Goal: Transaction & Acquisition: Purchase product/service

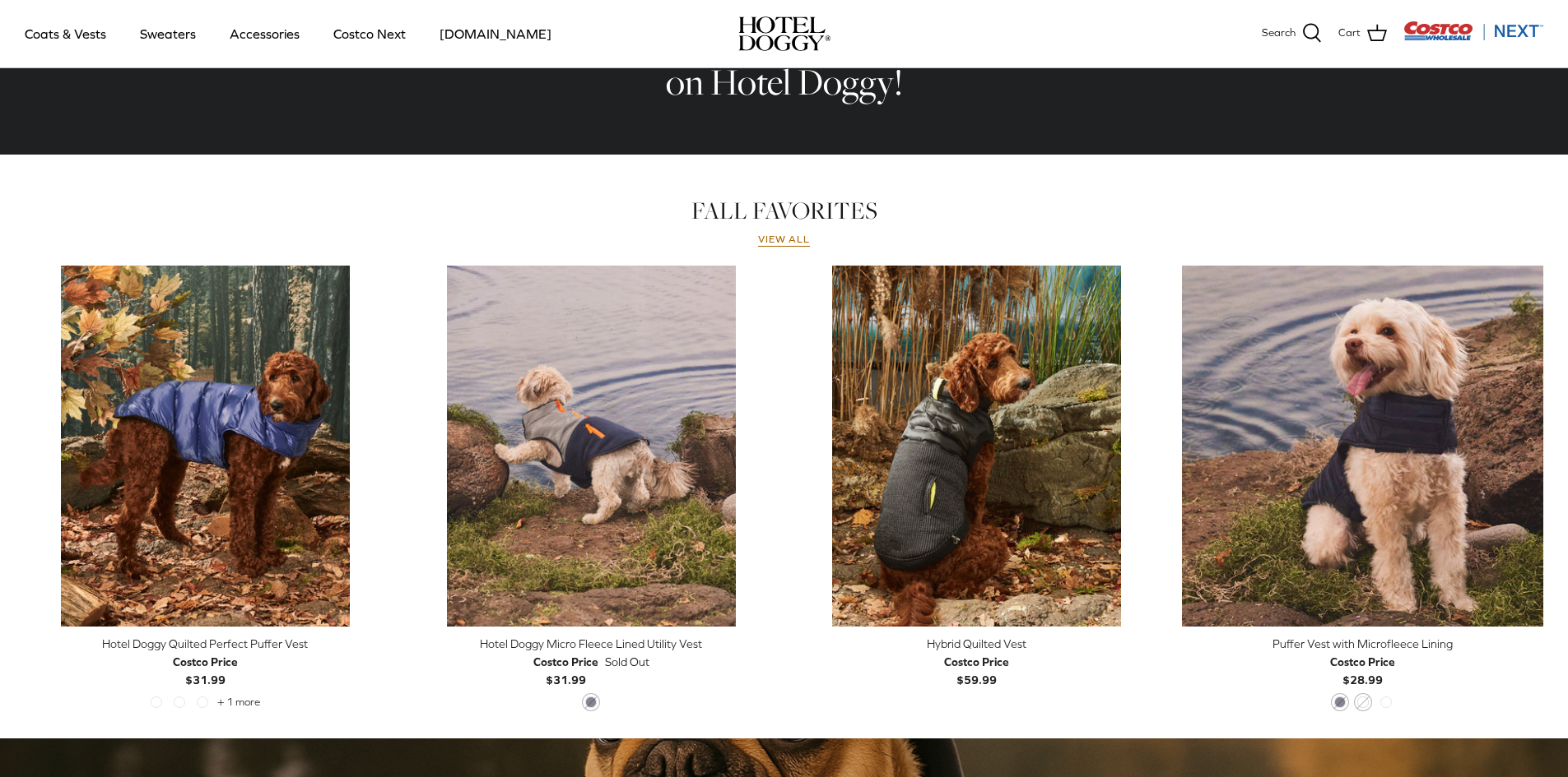
scroll to position [658, 0]
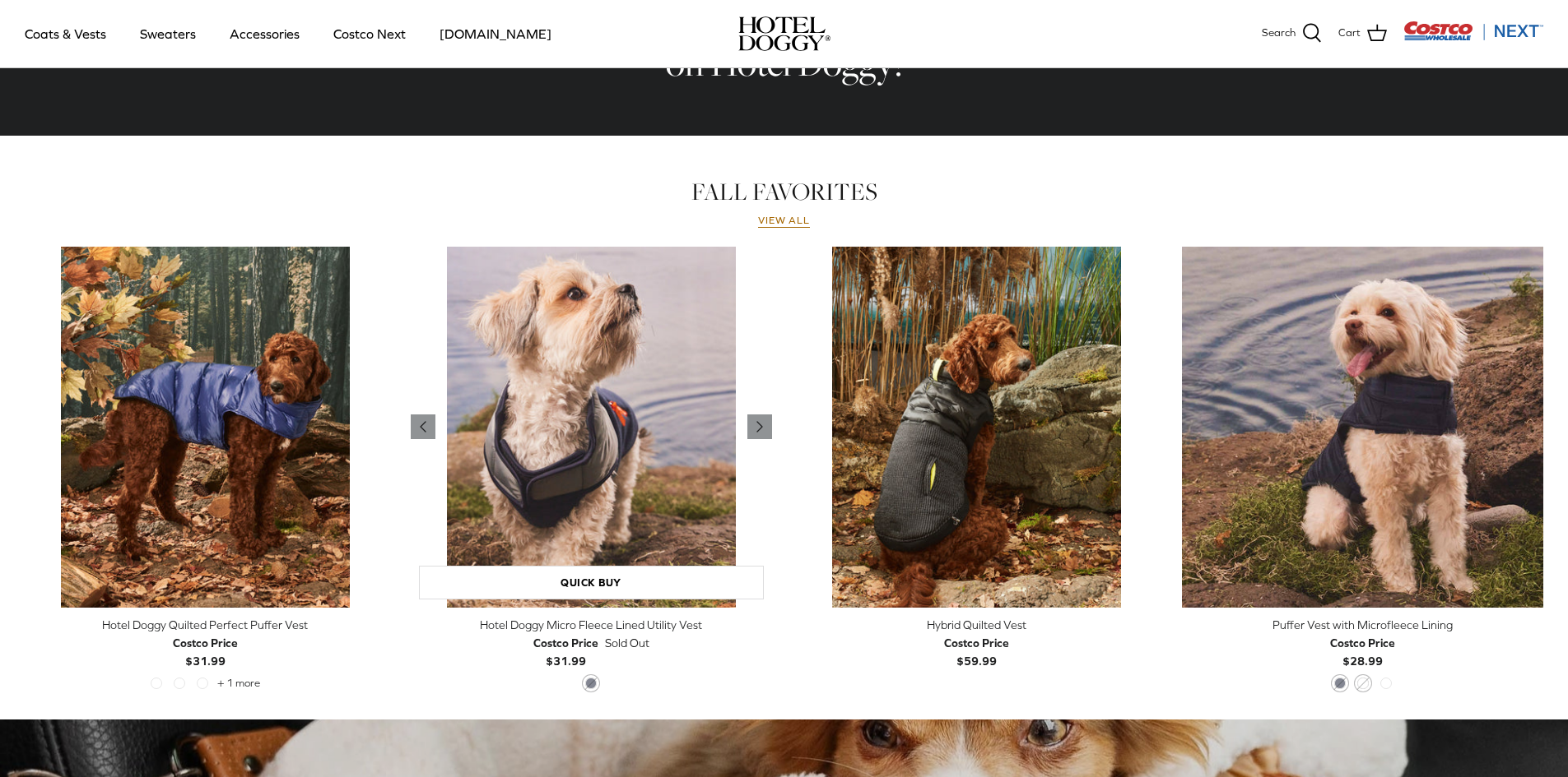
click at [537, 476] on img "Hotel Doggy Micro Fleece Lined Utility Vest" at bounding box center [592, 427] width 361 height 361
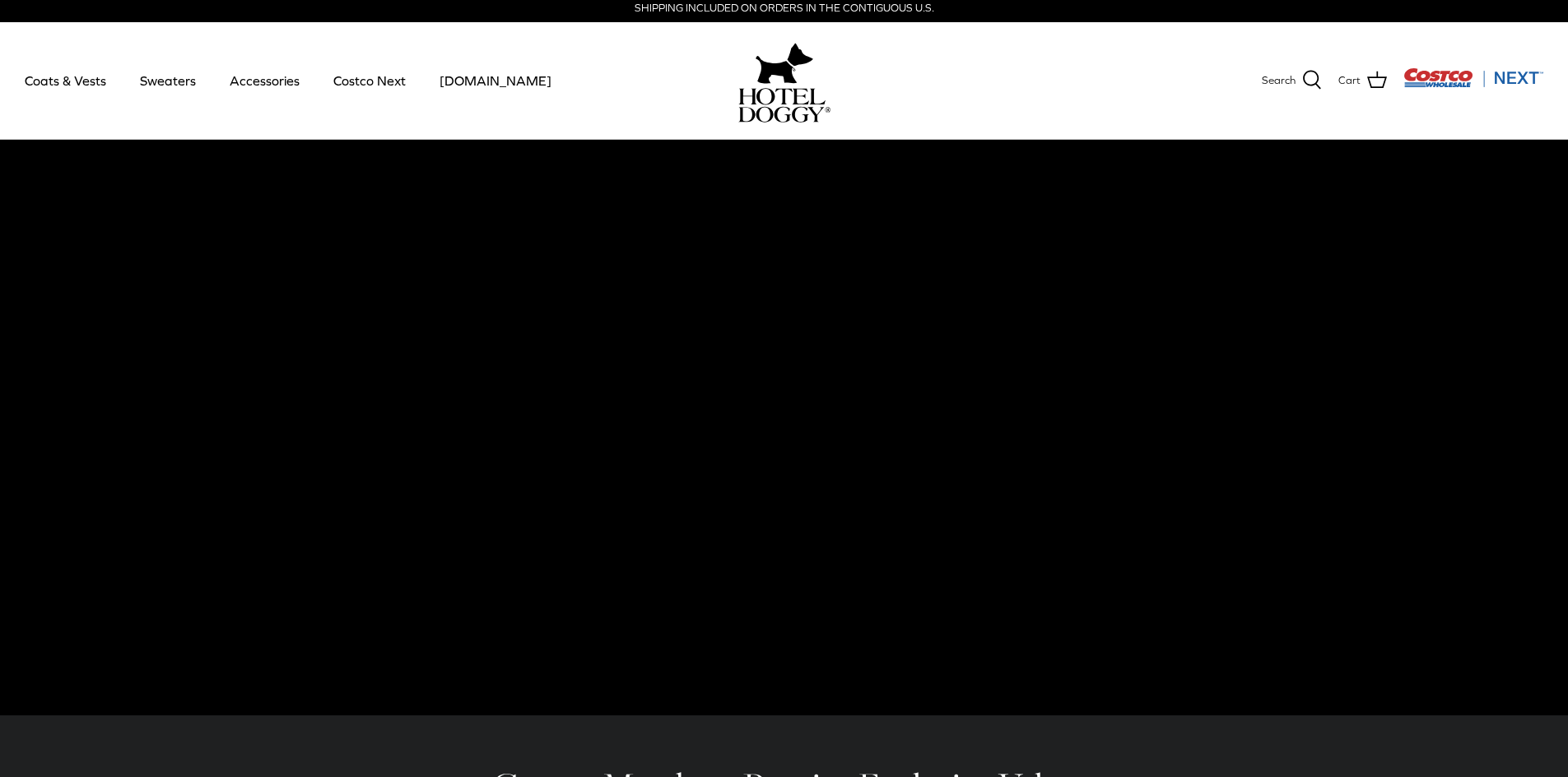
scroll to position [0, 0]
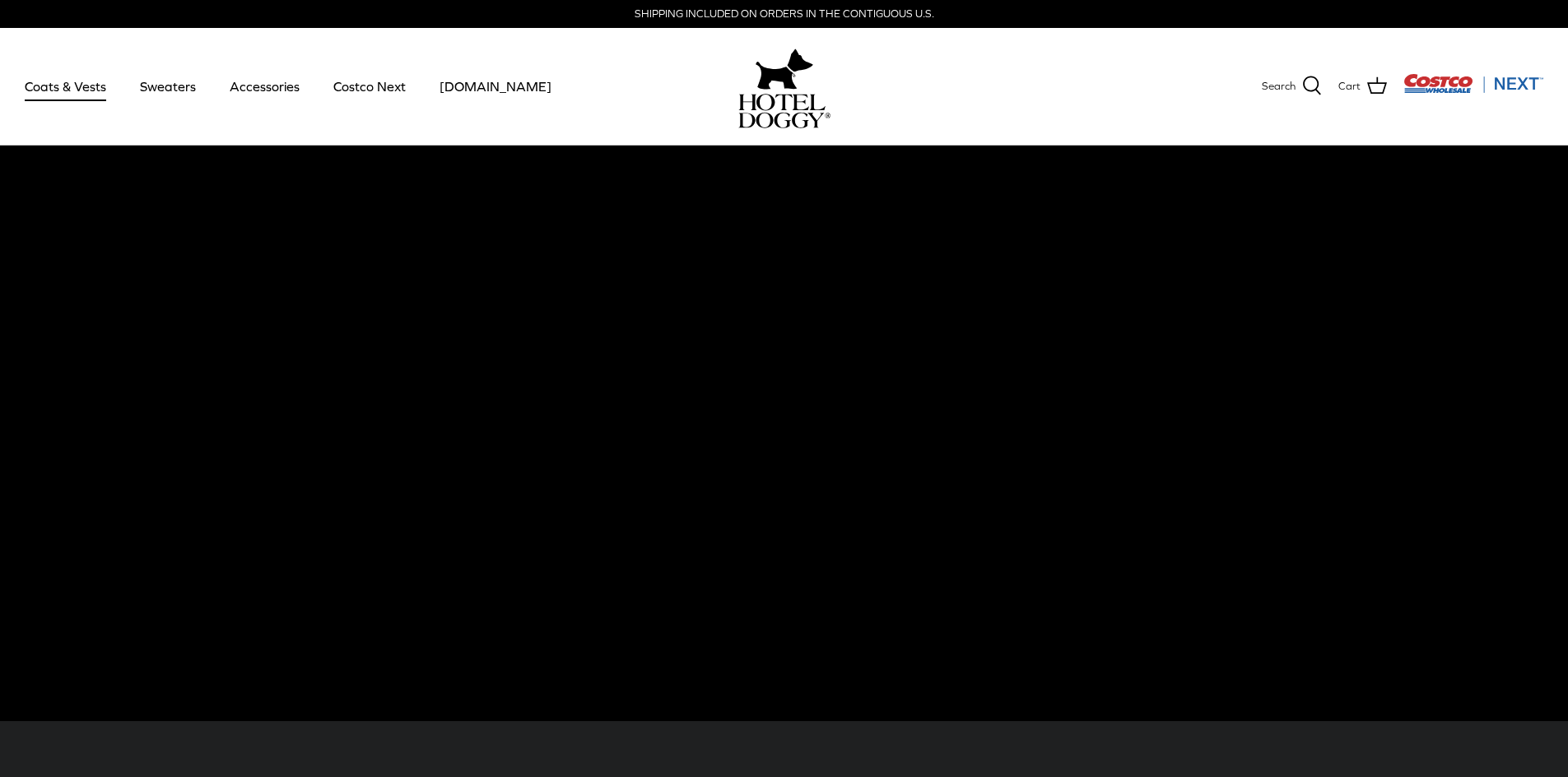
click at [85, 106] on link "Coats & Vests" at bounding box center [65, 87] width 111 height 56
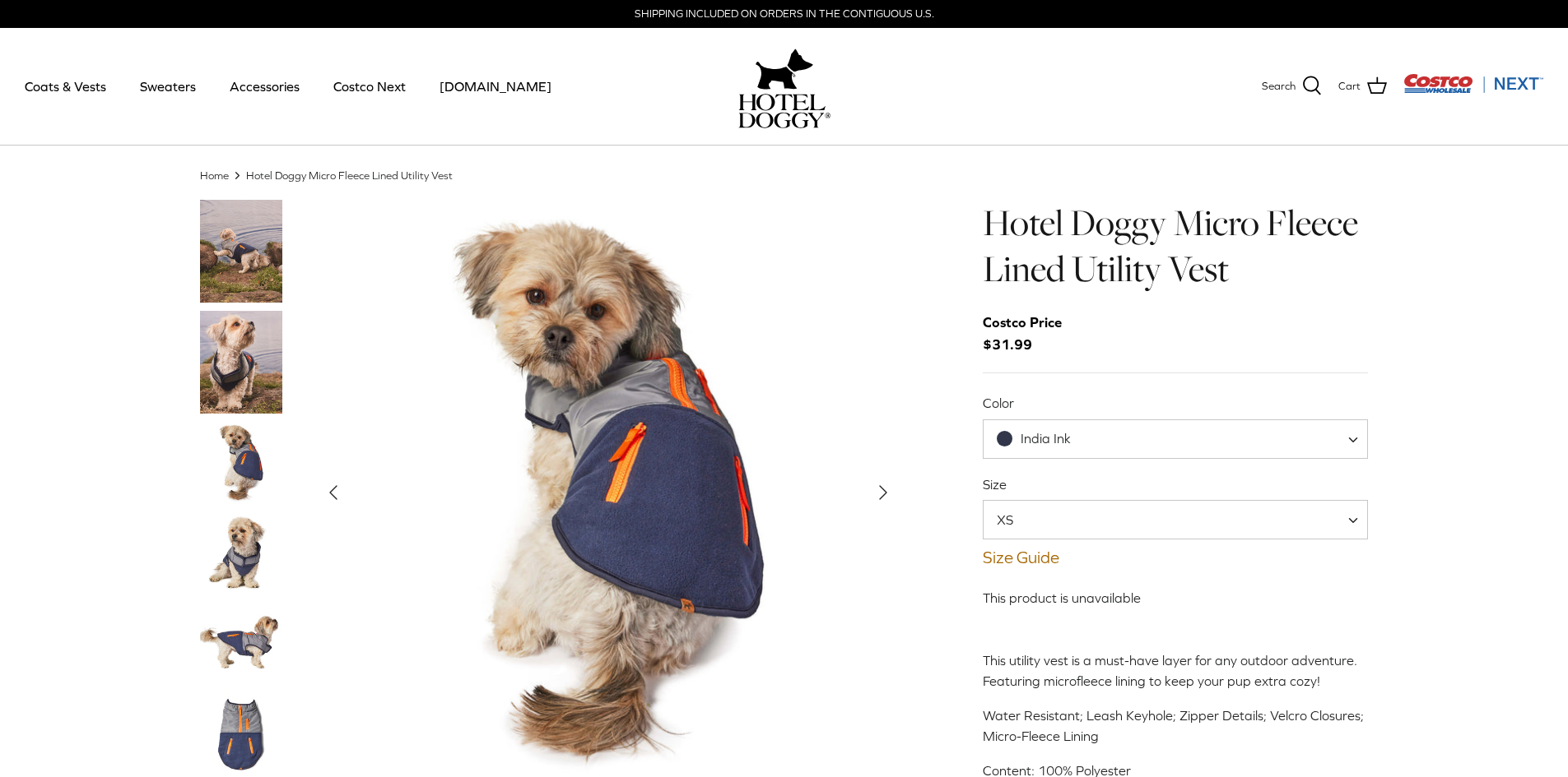
click at [240, 372] on img "Thumbnail Link" at bounding box center [240, 362] width 82 height 103
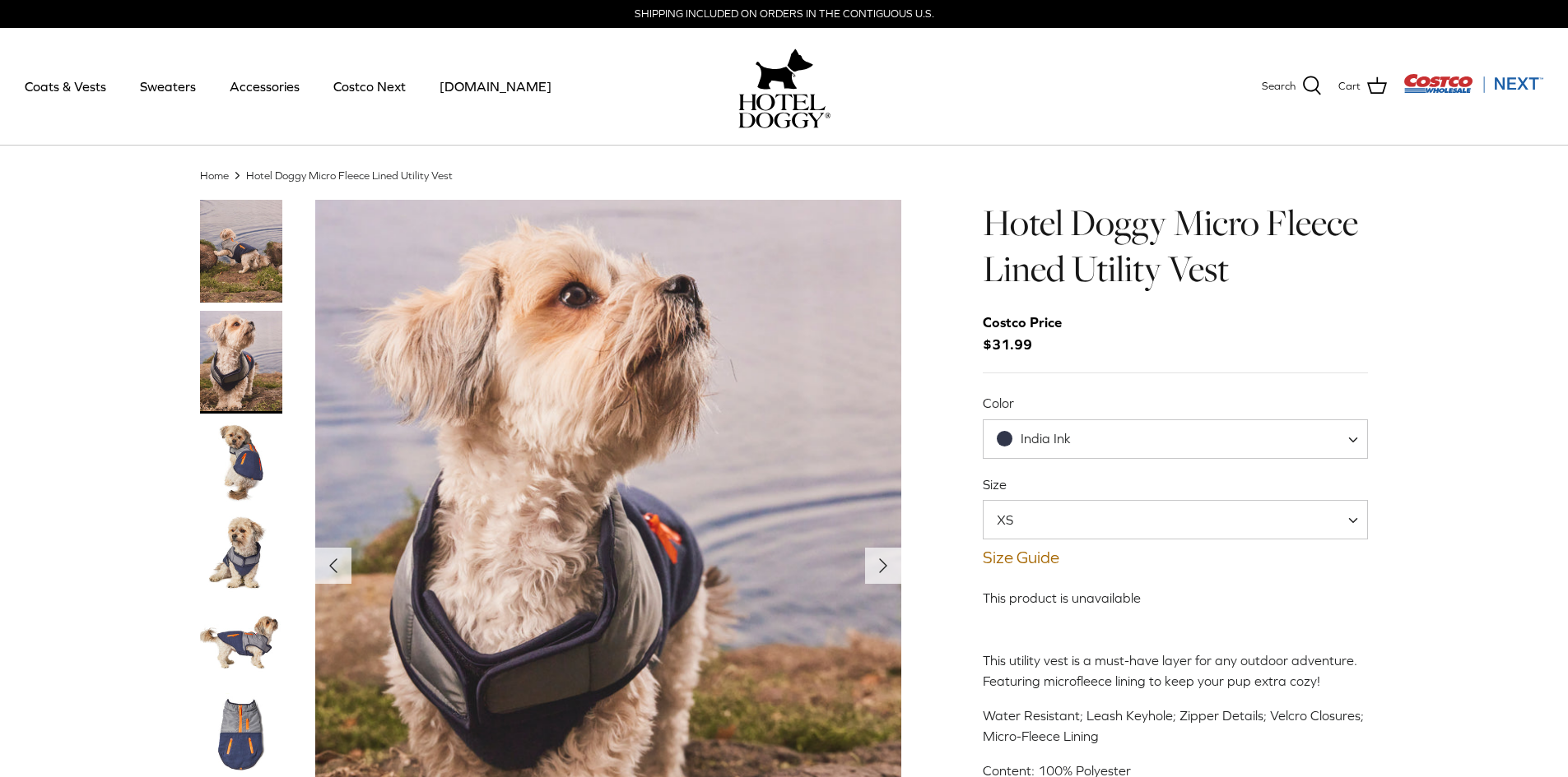
click at [239, 447] on img "Thumbnail Link" at bounding box center [240, 462] width 82 height 82
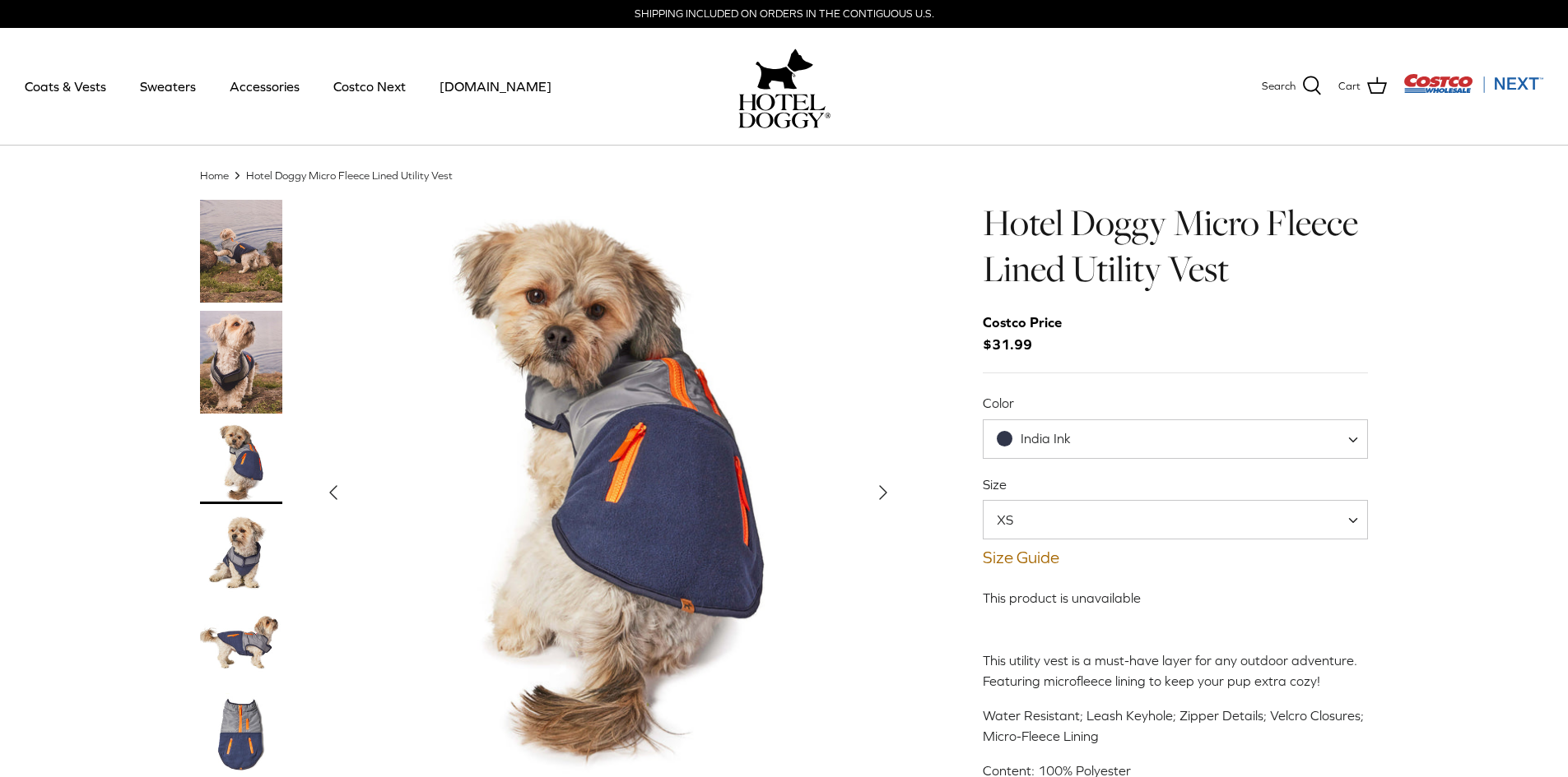
drag, startPoint x: 236, startPoint y: 556, endPoint x: 237, endPoint y: 569, distance: 13.0
click at [236, 556] on img "Thumbnail Link" at bounding box center [240, 553] width 82 height 82
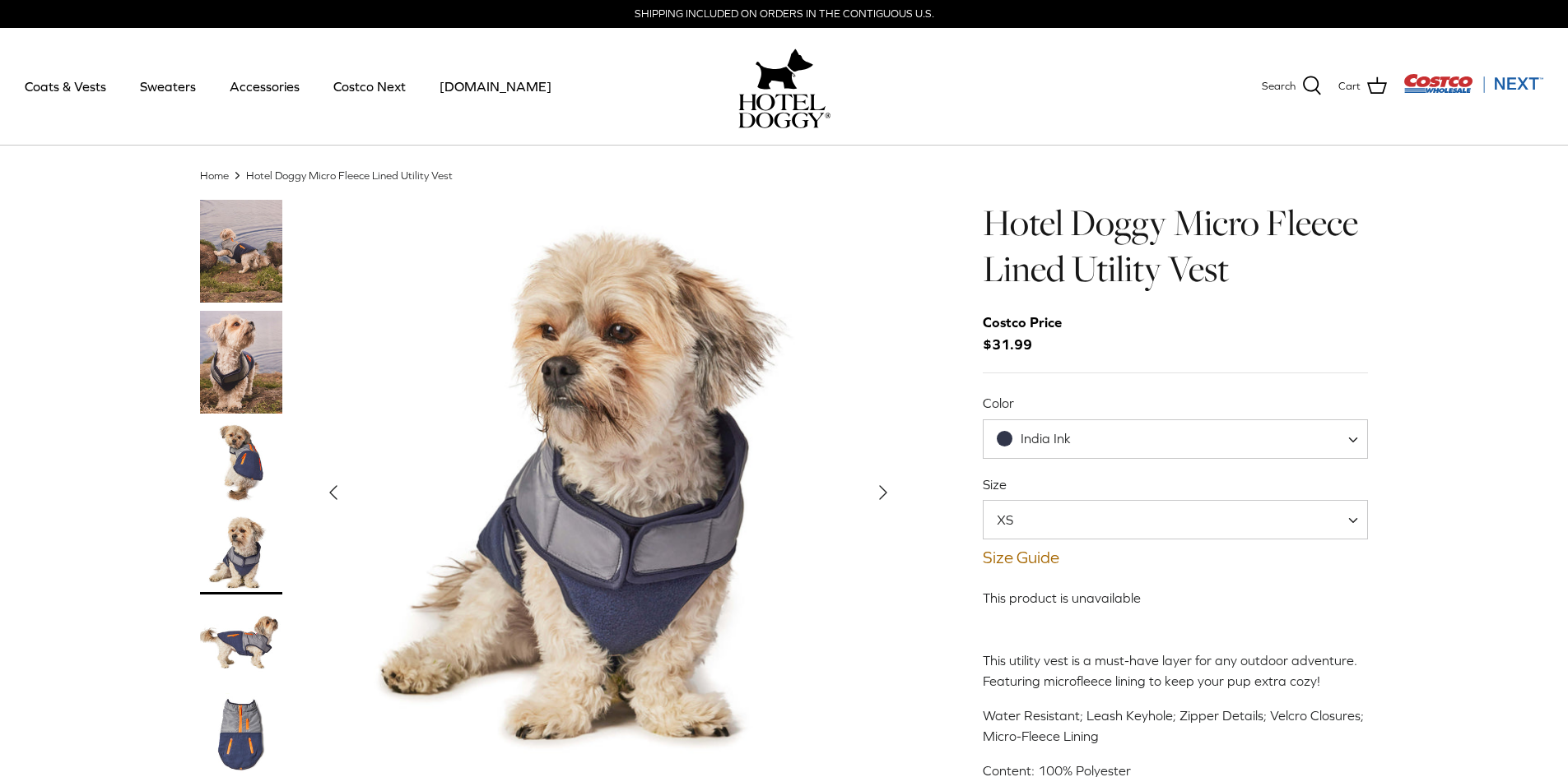
click at [243, 623] on img "Thumbnail Link" at bounding box center [240, 644] width 82 height 82
click at [248, 637] on img "Thumbnail Link" at bounding box center [240, 644] width 82 height 82
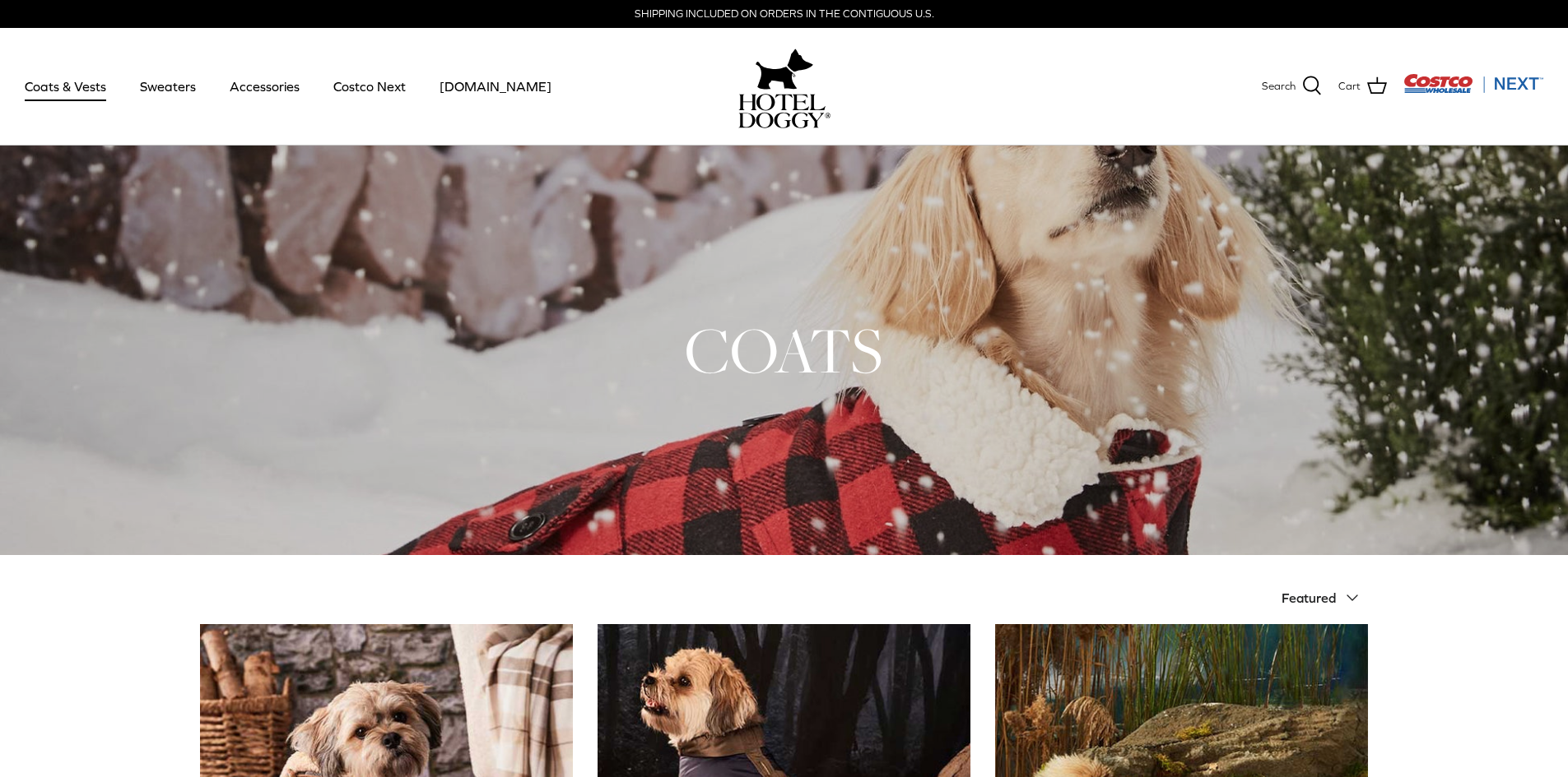
click at [1546, 86] on div "Search Coats & Vests Sweaters Accessories Costco Next [DOMAIN_NAME] Search Cart" at bounding box center [784, 87] width 1568 height 118
click at [1514, 79] on img "Costco Next" at bounding box center [1473, 83] width 140 height 21
